Goal: Navigation & Orientation: Find specific page/section

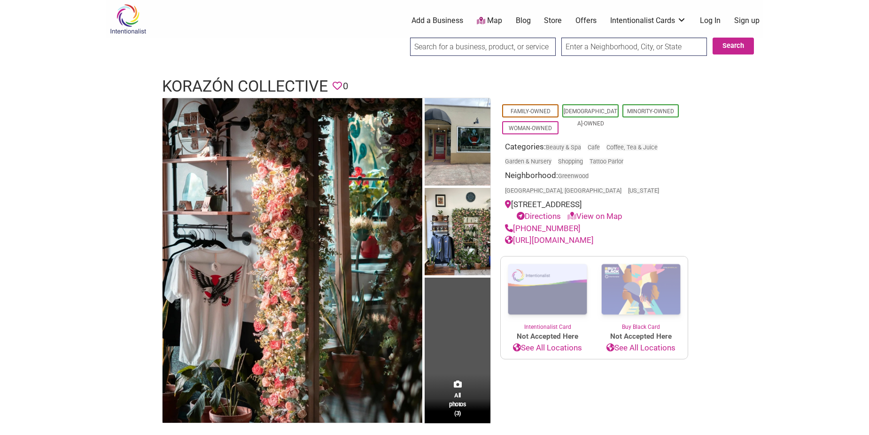
scroll to position [381, 0]
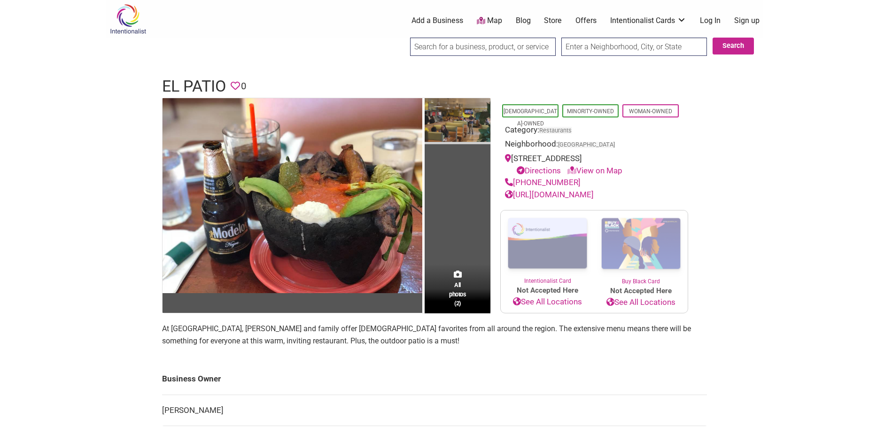
click at [451, 125] on img at bounding box center [458, 121] width 66 height 46
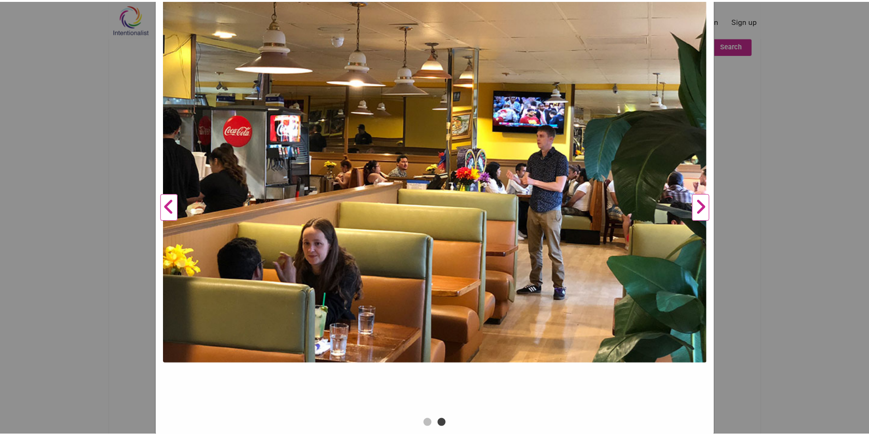
scroll to position [129, 0]
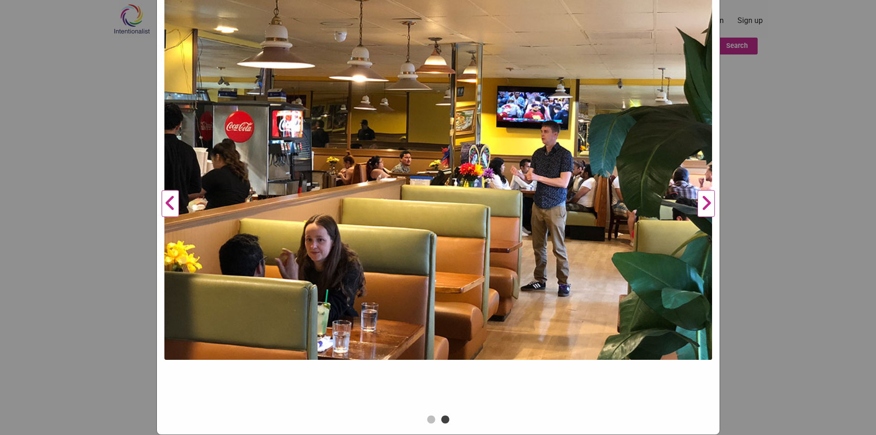
click at [144, 266] on div "El Patio Previous Next 1 2 ×" at bounding box center [438, 217] width 876 height 435
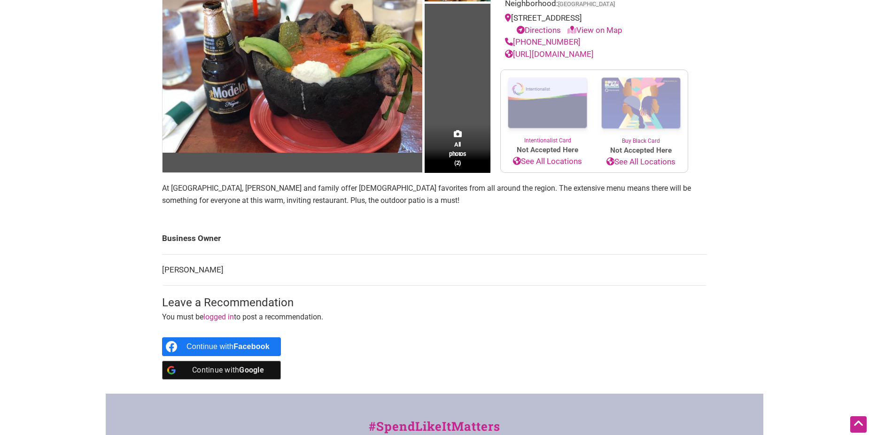
scroll to position [141, 0]
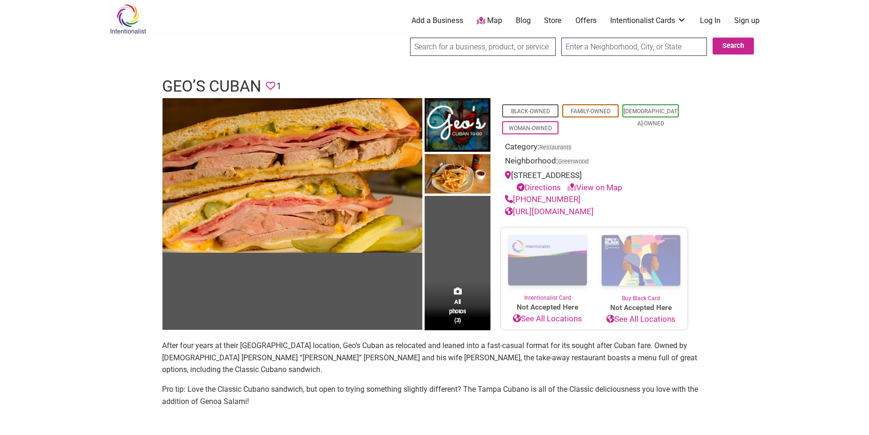
click at [570, 210] on link "https://www.geoscubantogo.com/" at bounding box center [549, 211] width 89 height 9
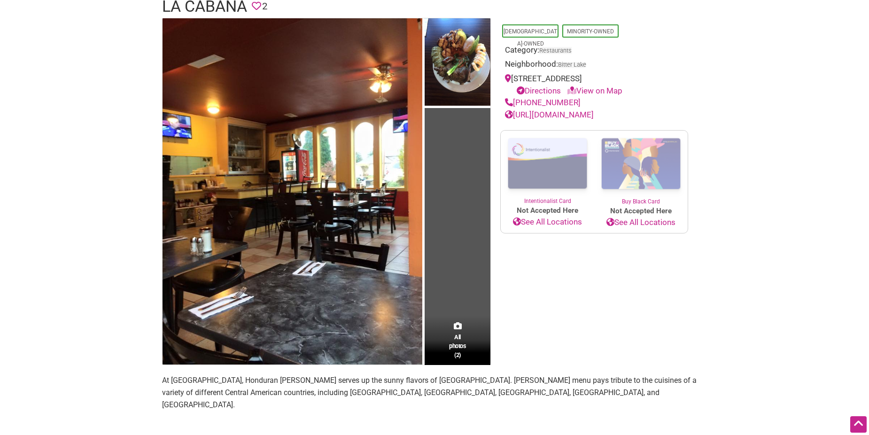
scroll to position [94, 0]
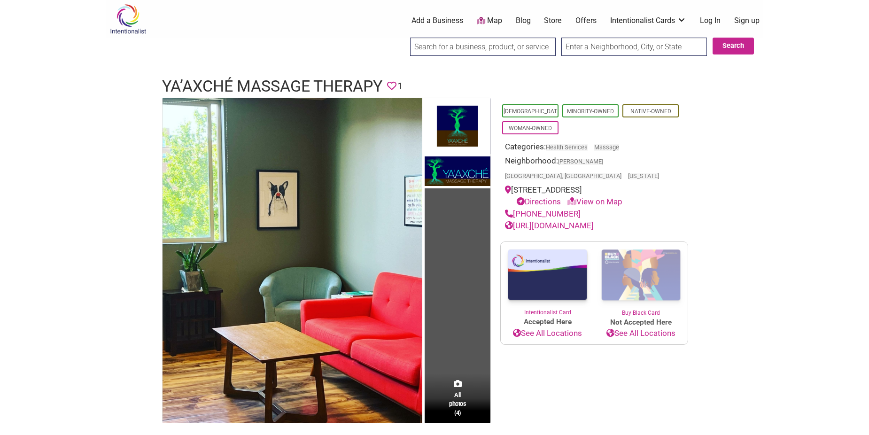
click at [96, 295] on body "× Menu 0 Add a Business Map Blog Store Offers Intentionalist Cards Buy Black Ca…" at bounding box center [434, 217] width 869 height 435
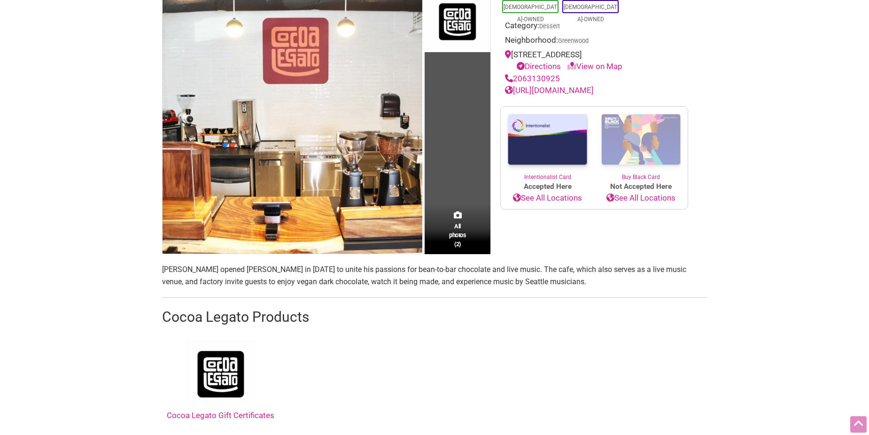
scroll to position [188, 0]
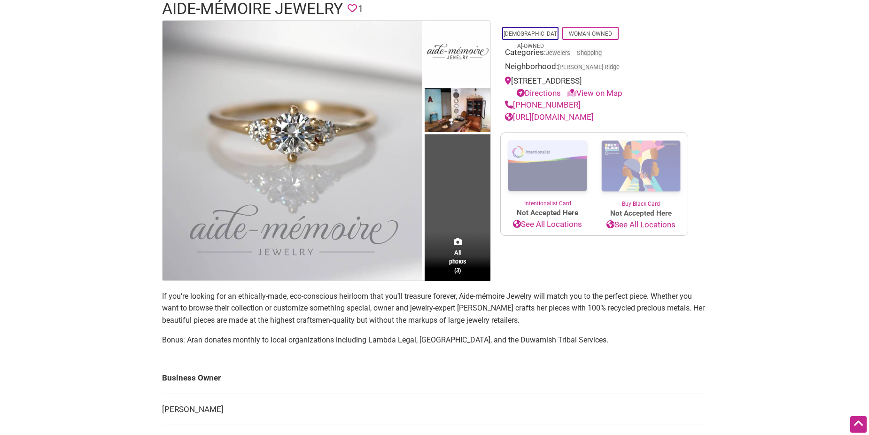
scroll to position [94, 0]
